Goal: Task Accomplishment & Management: Manage account settings

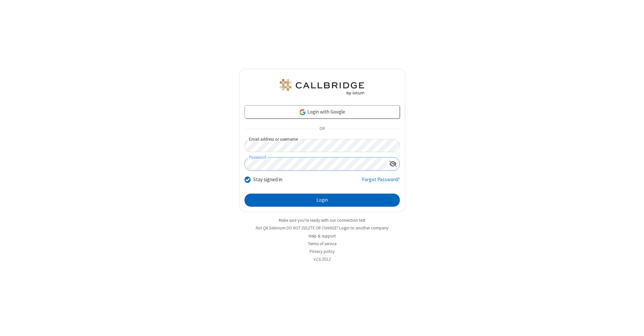
click at [322, 200] on button "Login" at bounding box center [321, 200] width 155 height 13
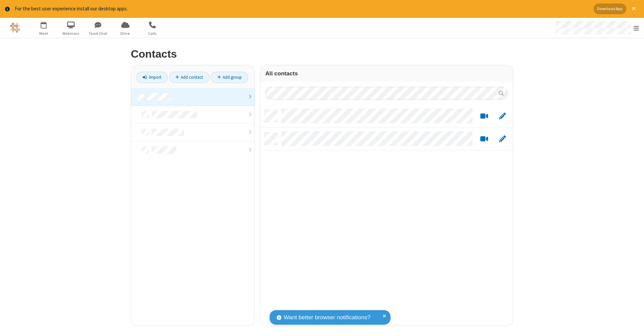
scroll to position [216, 247]
click at [193, 97] on link at bounding box center [192, 97] width 123 height 18
click at [189, 77] on link "Add contact" at bounding box center [189, 77] width 41 height 11
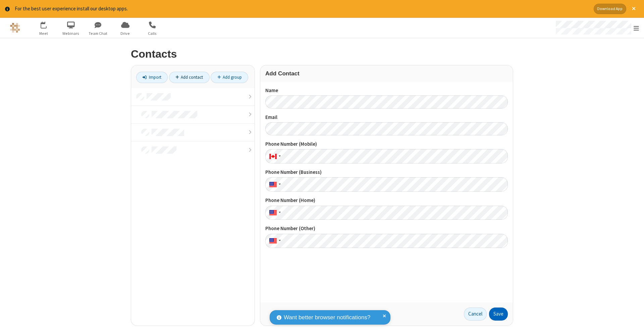
click at [498, 314] on button "Save" at bounding box center [498, 314] width 19 height 13
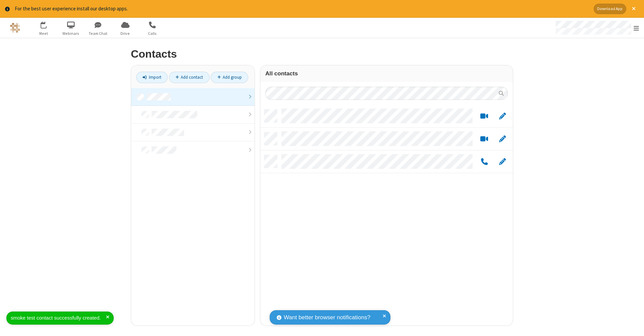
scroll to position [216, 247]
click at [189, 77] on link "Add contact" at bounding box center [189, 77] width 41 height 11
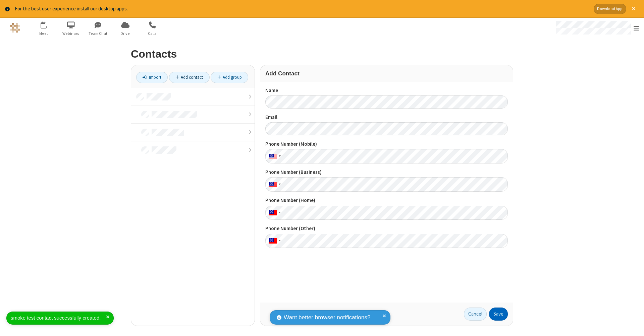
click at [498, 314] on button "Save" at bounding box center [498, 314] width 19 height 13
